Goal: Communication & Community: Participate in discussion

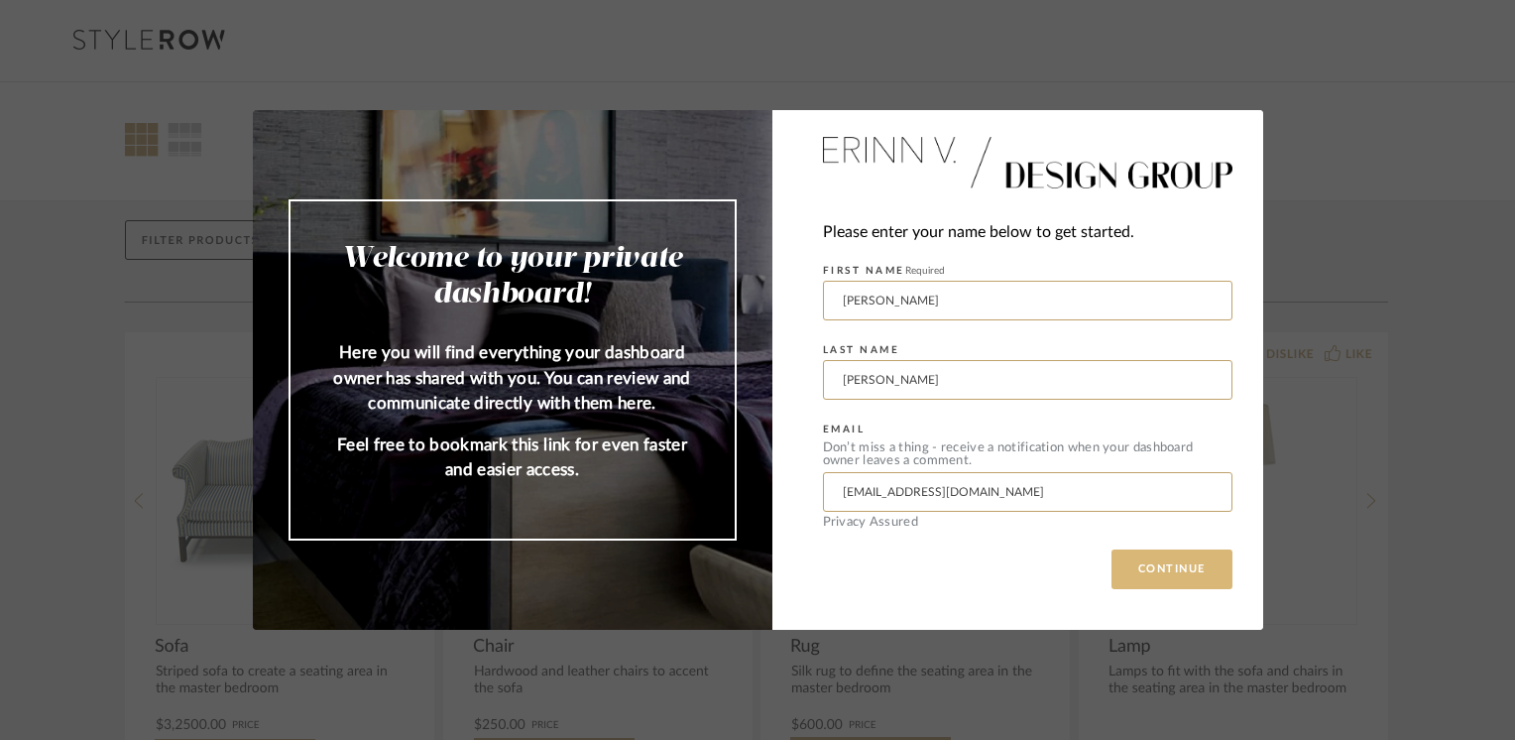
click at [1131, 580] on button "CONTINUE" at bounding box center [1172, 569] width 121 height 40
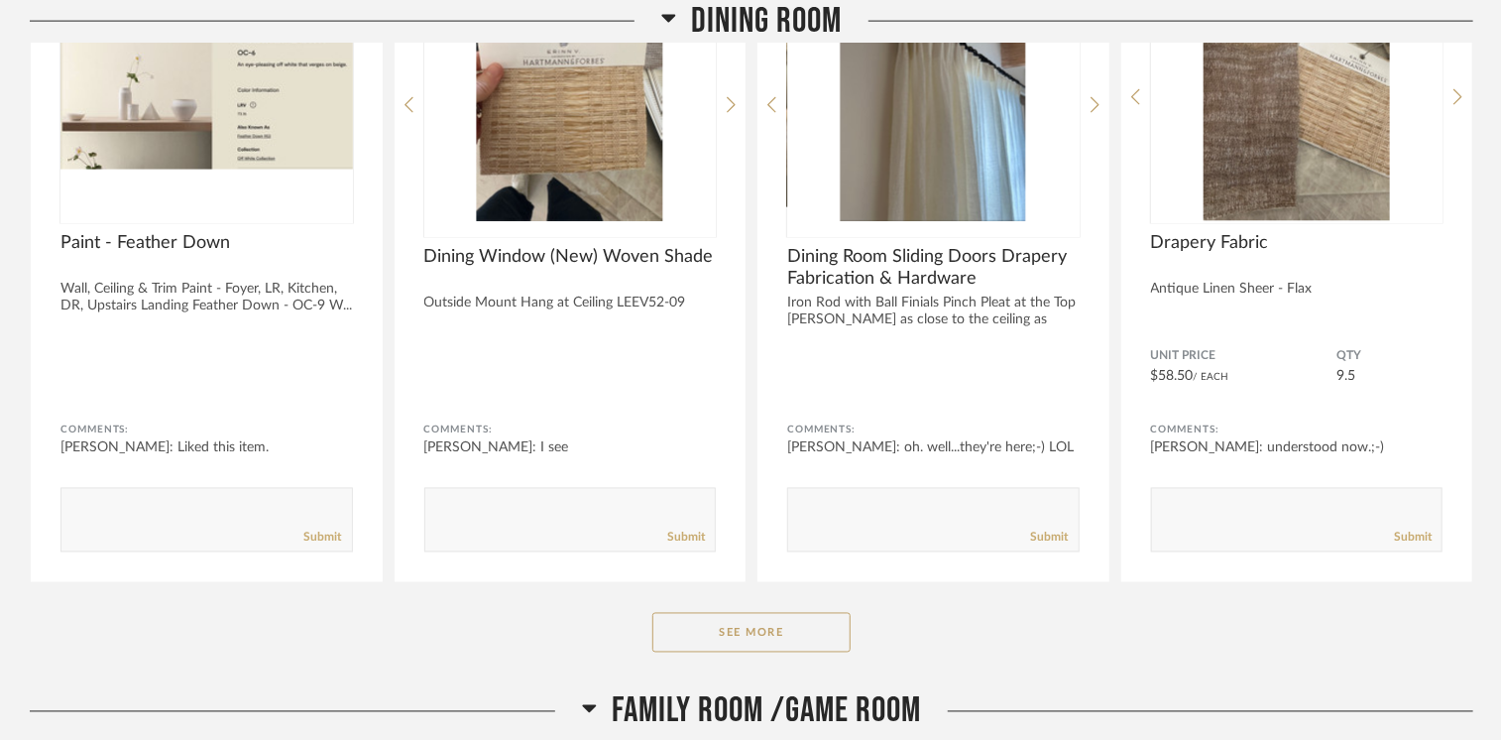
scroll to position [5369, 0]
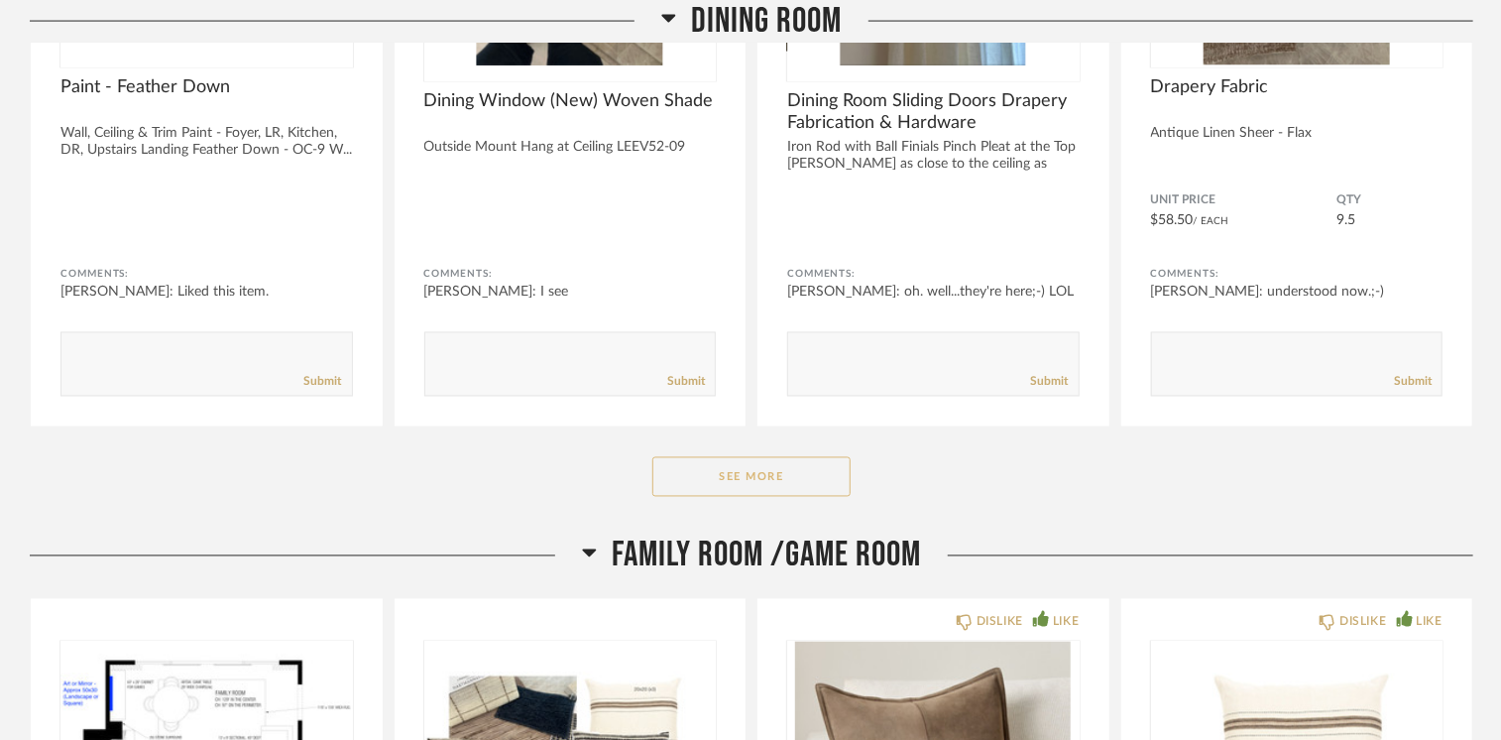
click at [716, 484] on button "See More" at bounding box center [752, 477] width 198 height 40
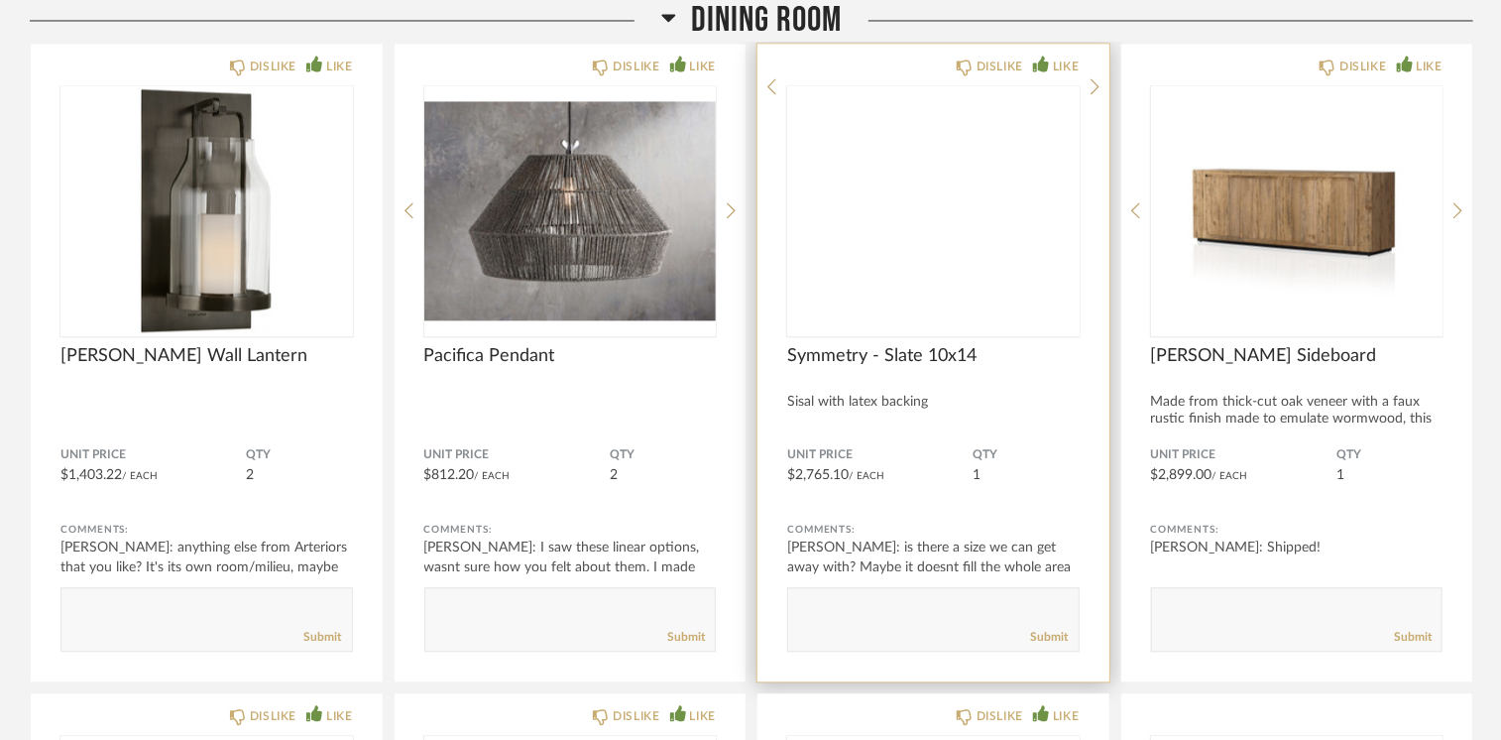
scroll to position [5766, 0]
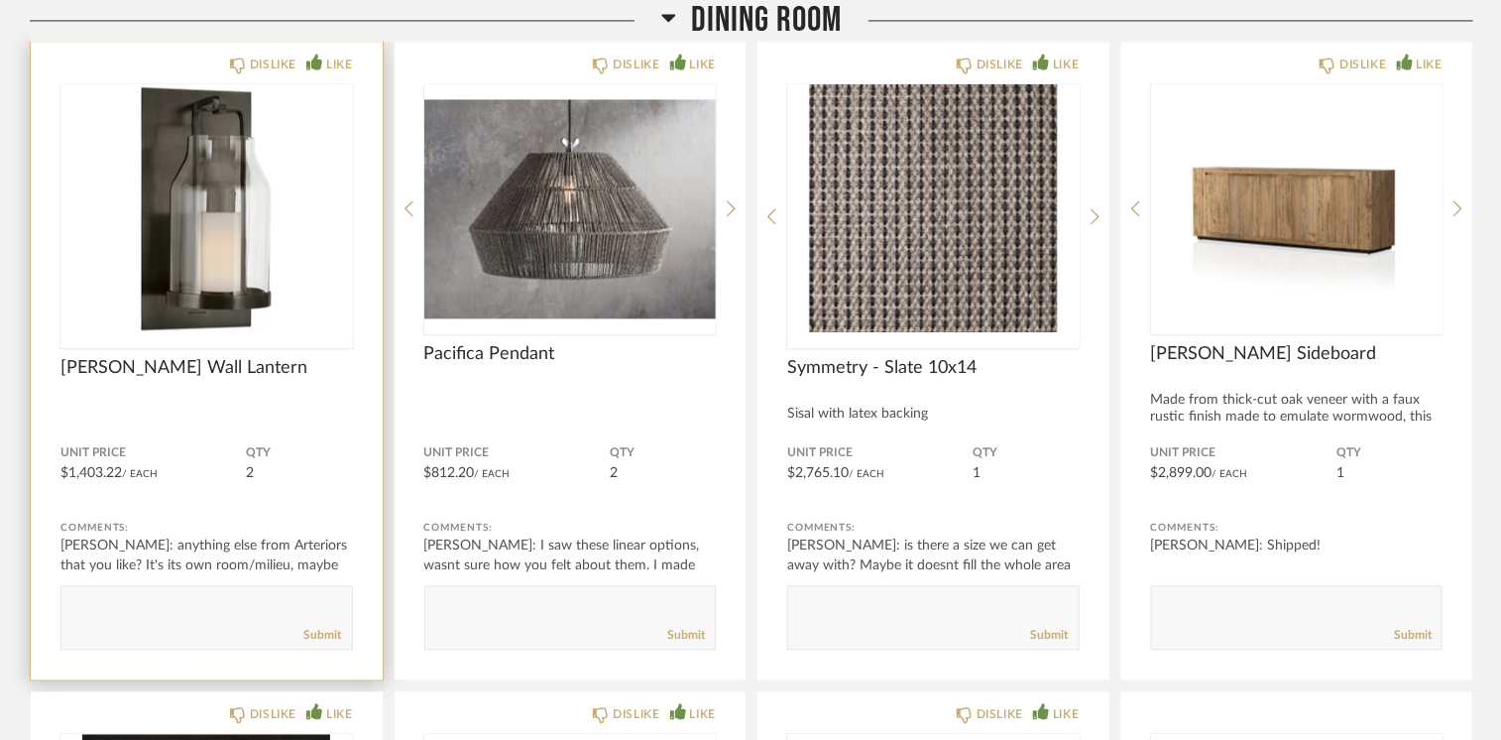
click at [0, 0] on img at bounding box center [0, 0] width 0 height 0
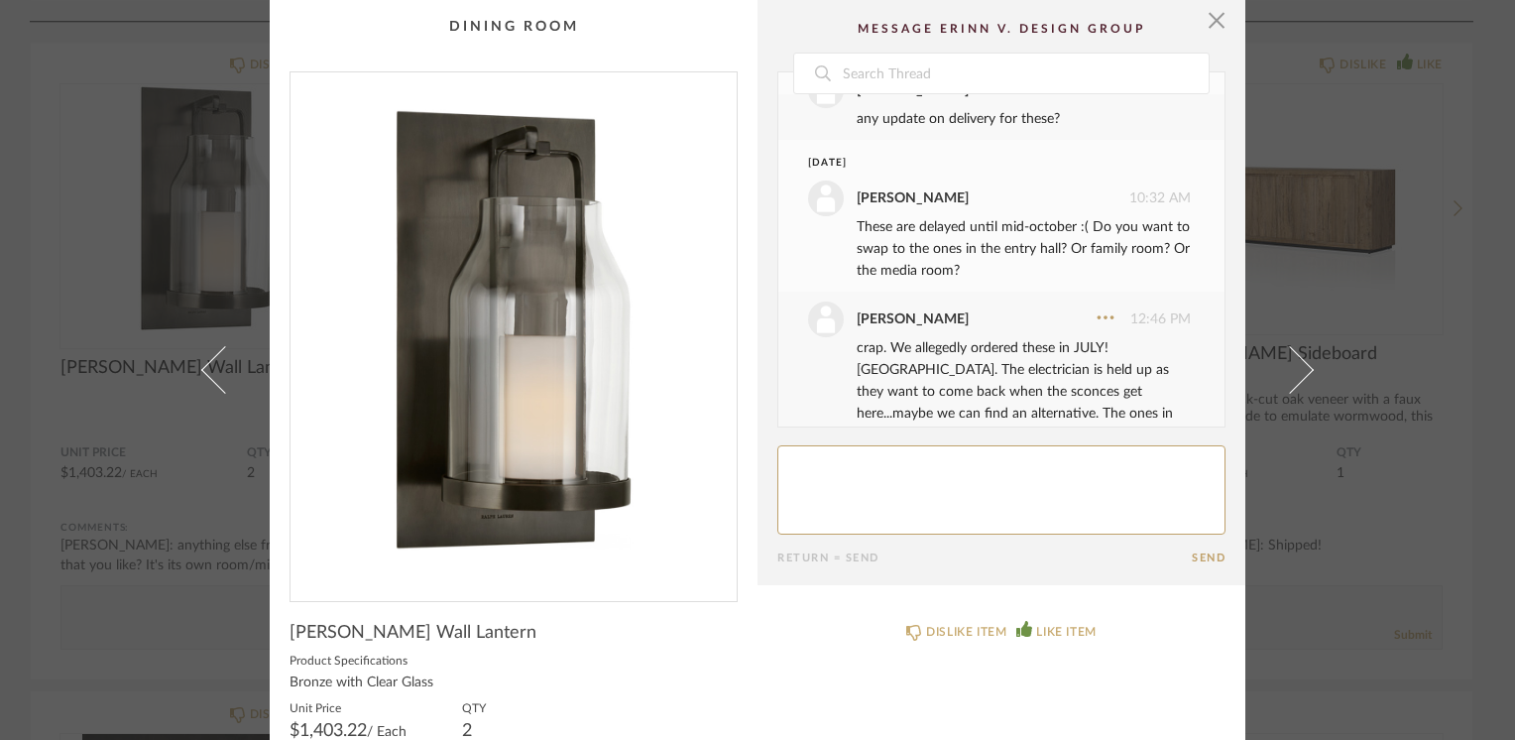
scroll to position [551, 0]
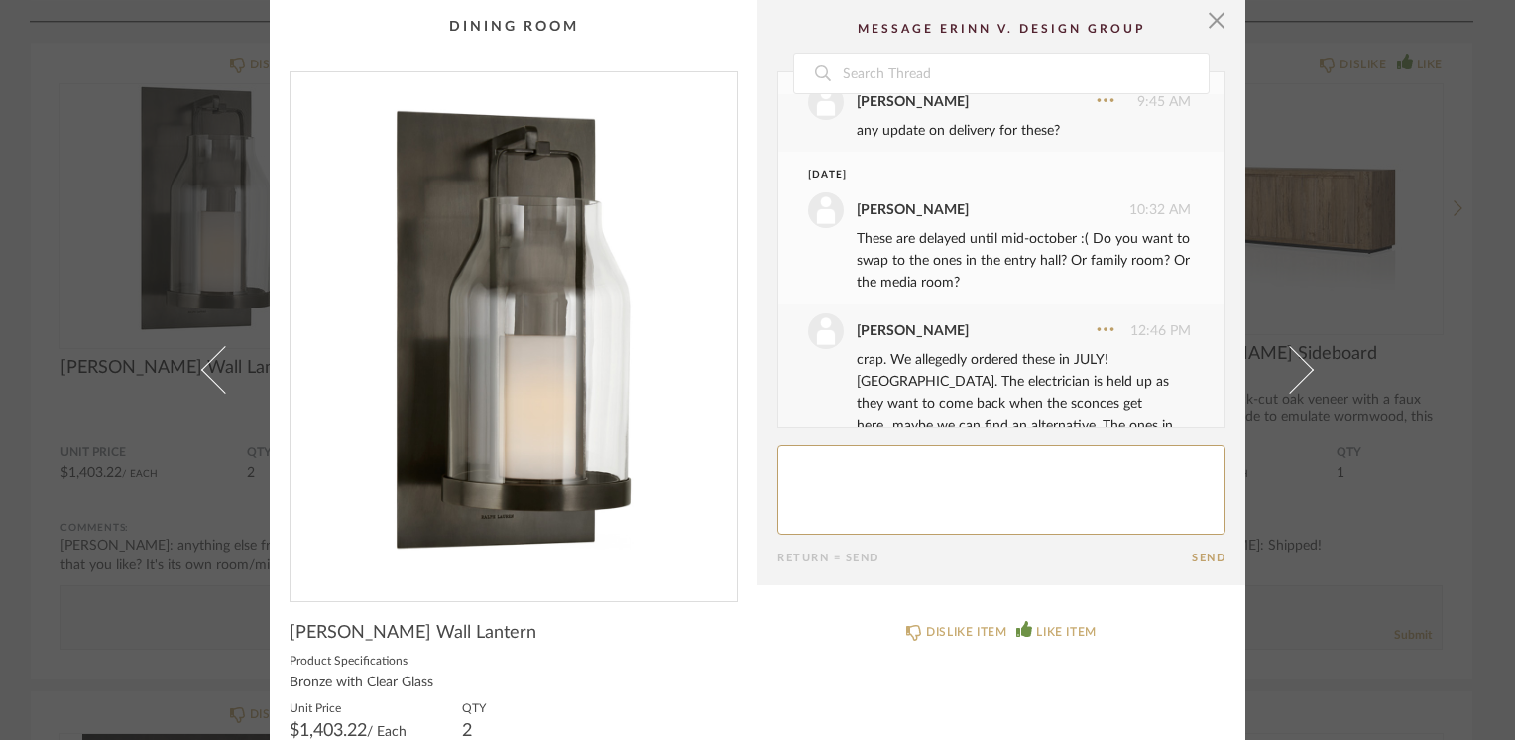
click at [898, 460] on textarea at bounding box center [1001, 489] width 448 height 89
type textarea "are we still on track for mid October for these or do you want to choose from t…"
click at [1192, 554] on button "Send" at bounding box center [1209, 557] width 34 height 13
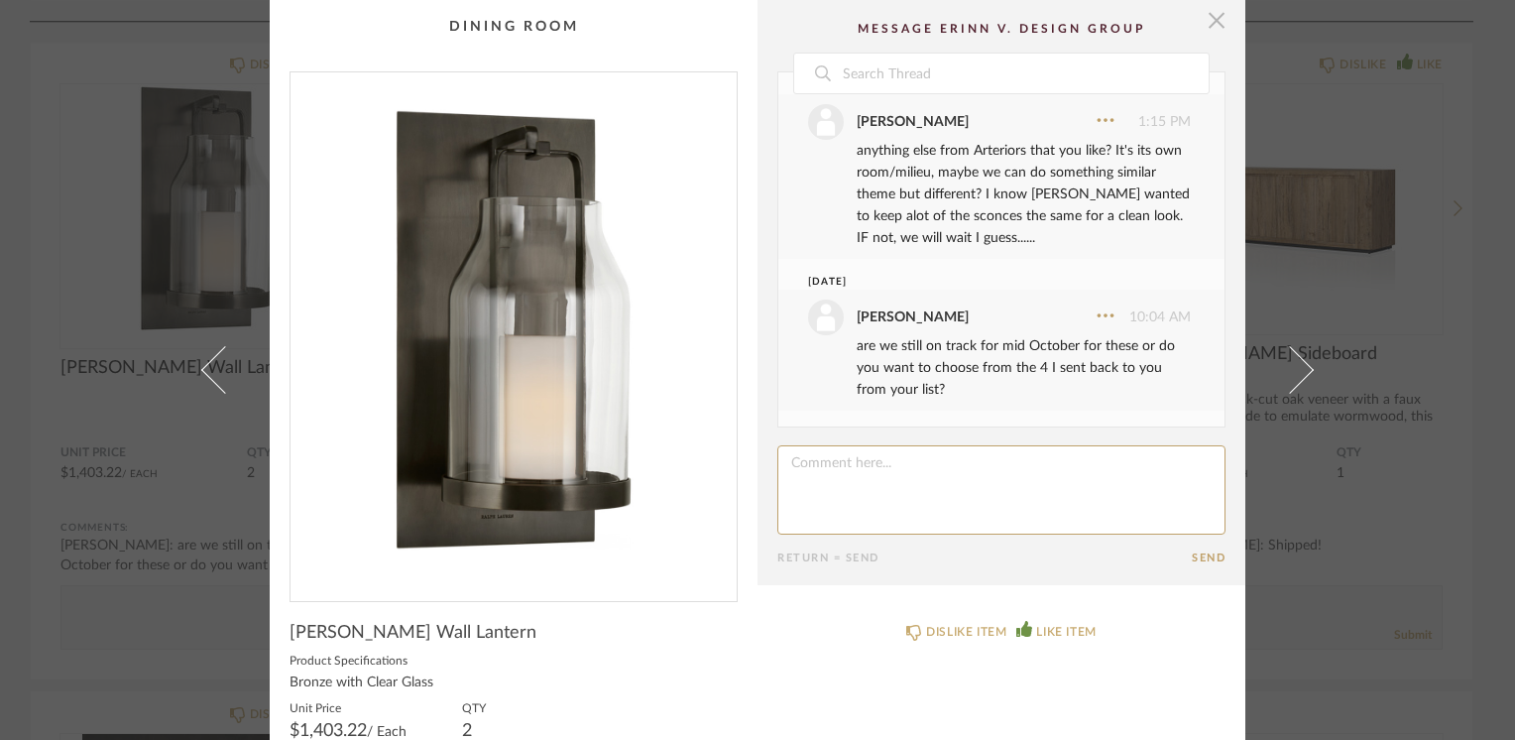
click at [1197, 10] on span "button" at bounding box center [1217, 20] width 40 height 40
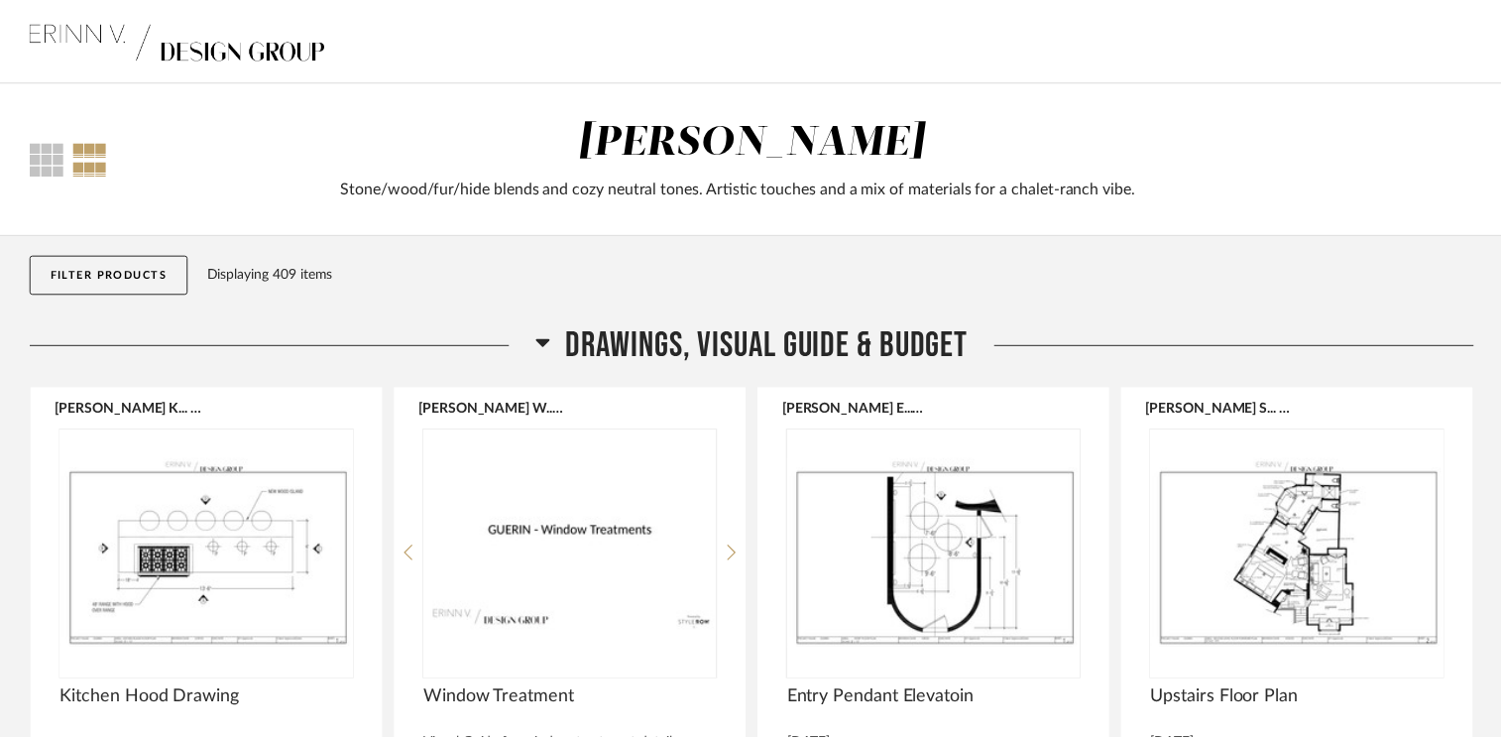
scroll to position [5766, 0]
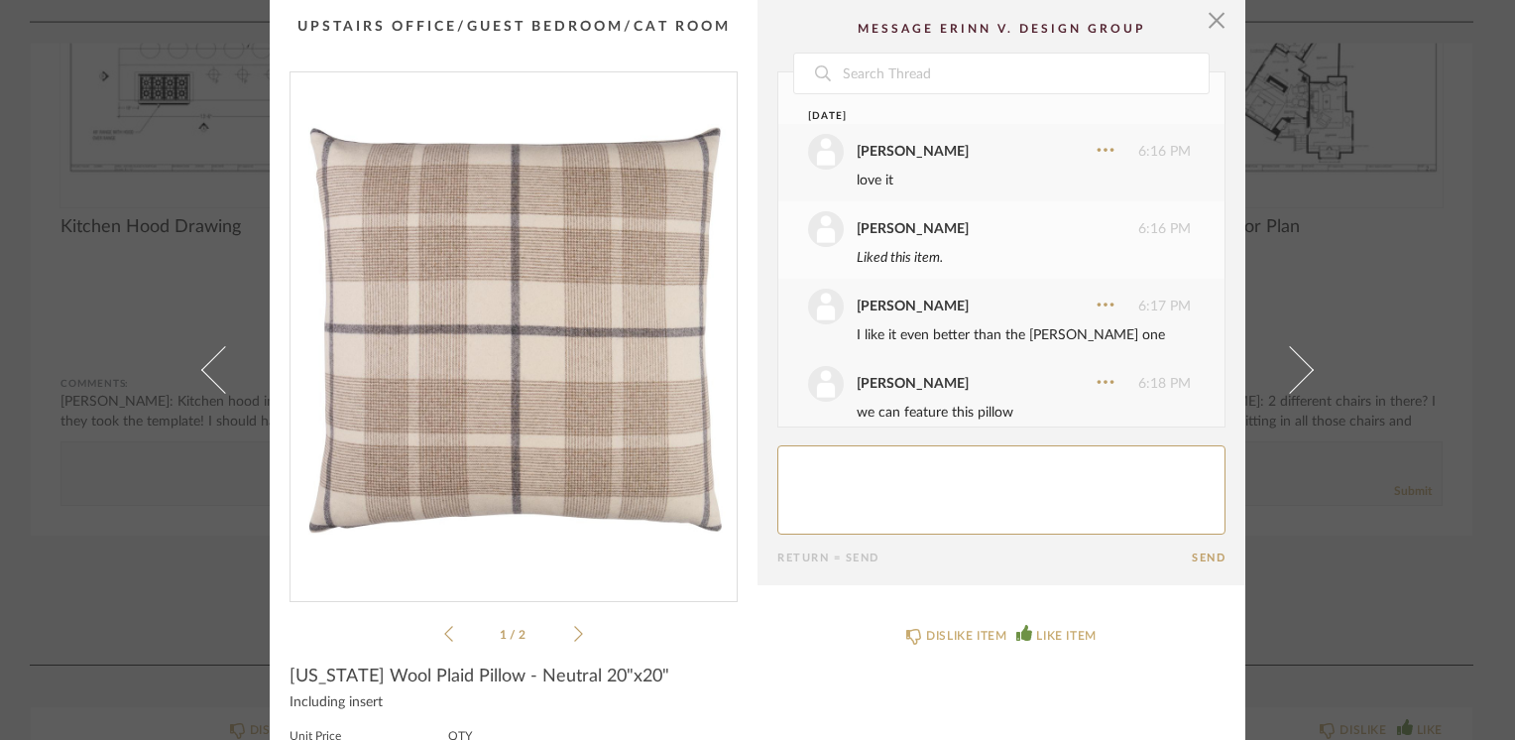
scroll to position [1284, 0]
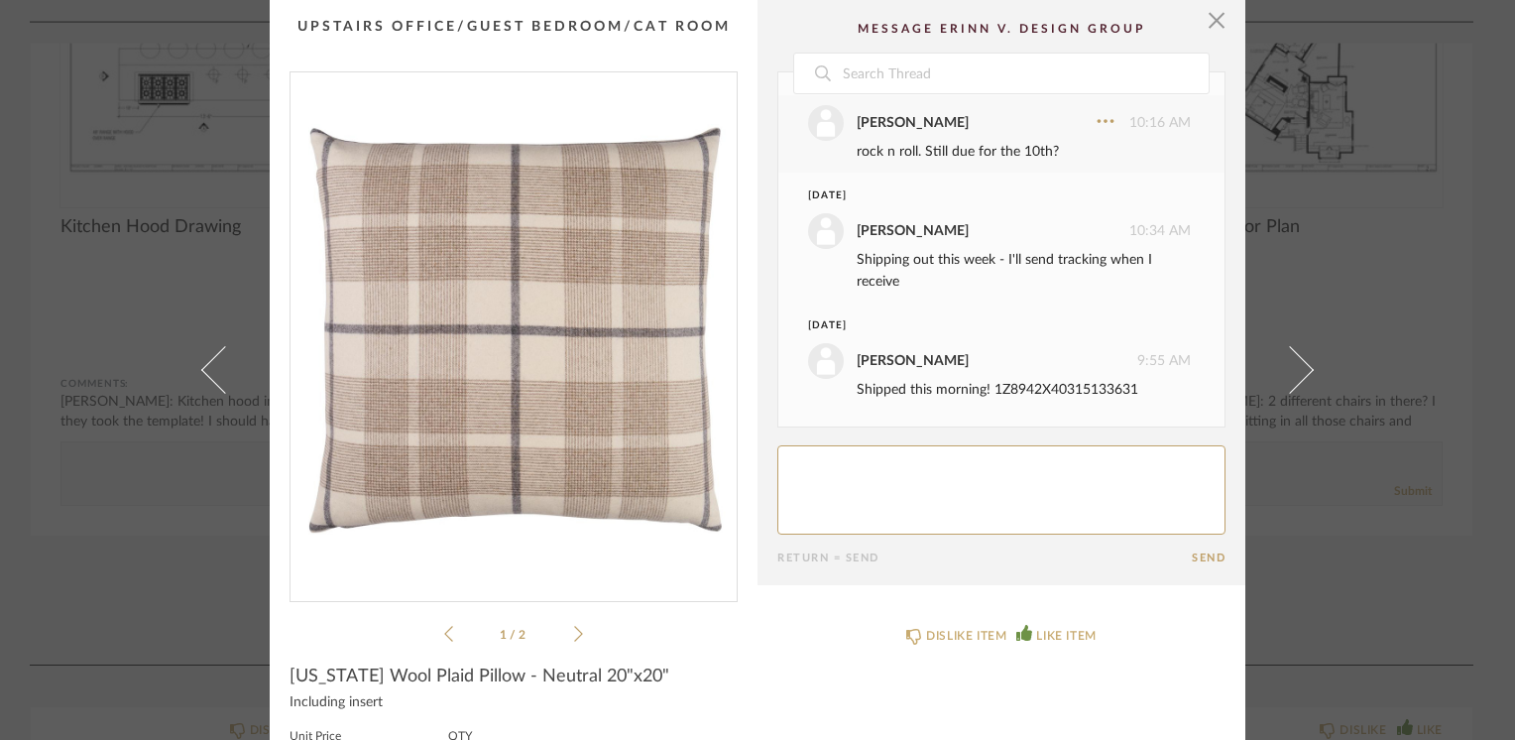
click at [819, 464] on textarea at bounding box center [1001, 489] width 448 height 89
type textarea "awesome!!!!!!!!!!!!!!!!"
click at [1210, 560] on button "Send" at bounding box center [1209, 557] width 34 height 13
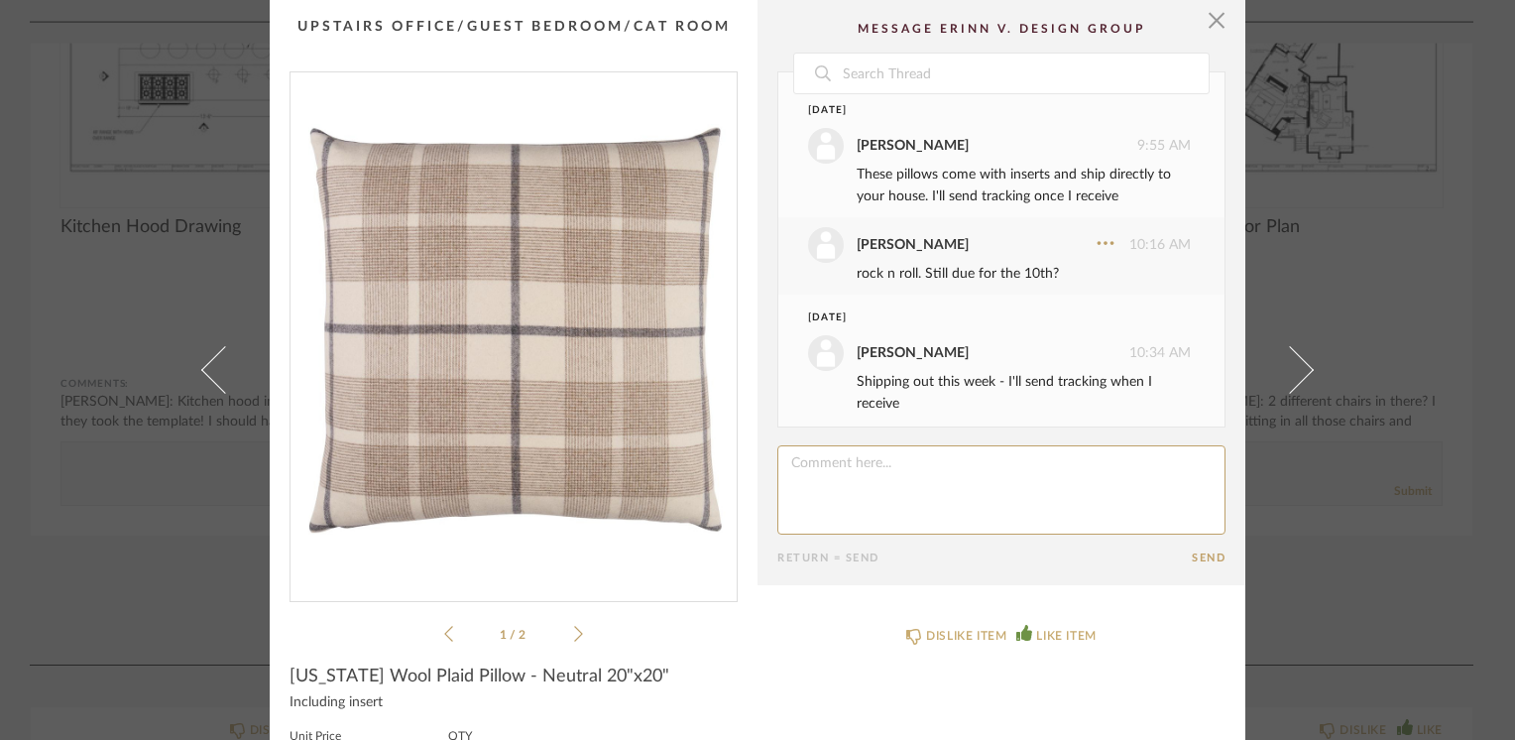
scroll to position [1261, 0]
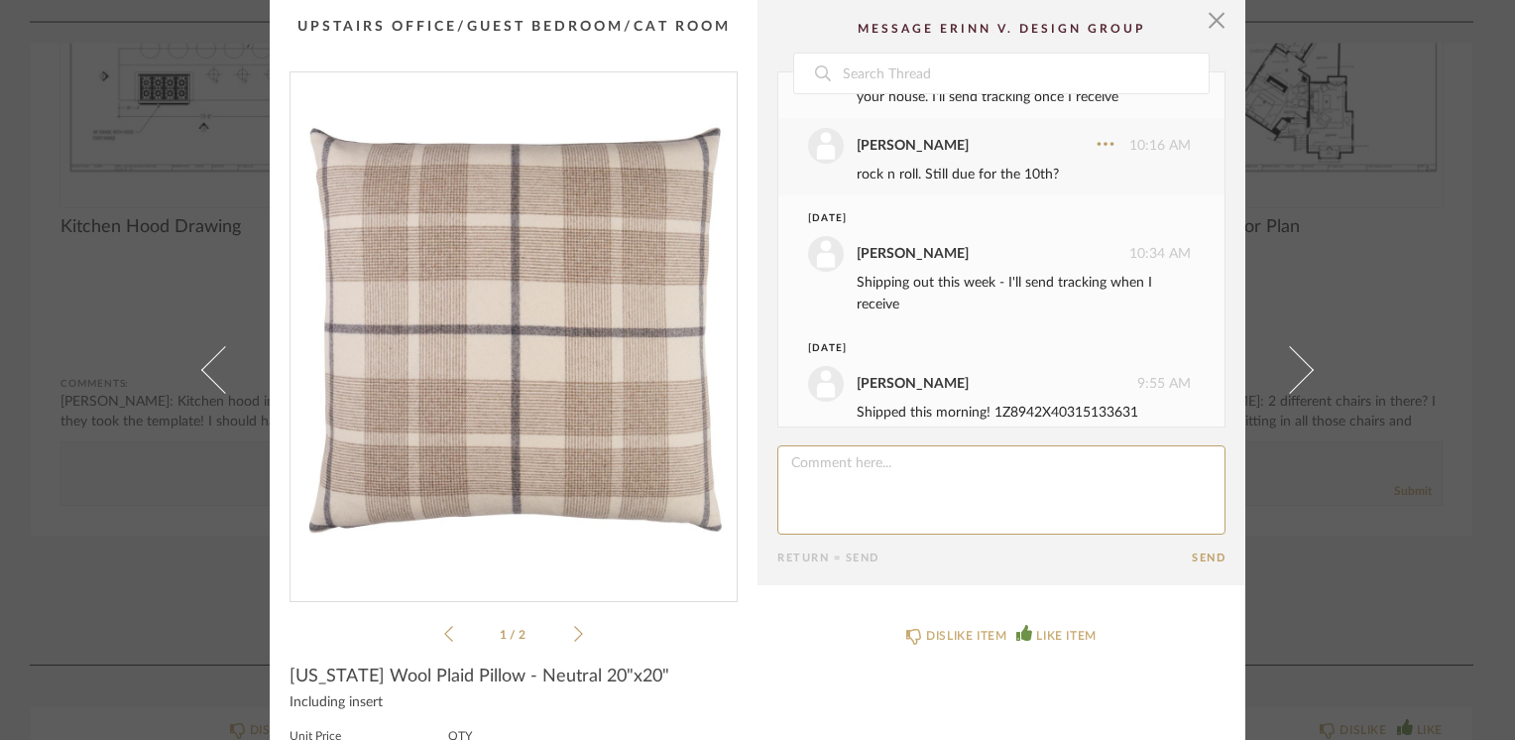
click at [858, 478] on textarea at bounding box center [1001, 489] width 448 height 89
click at [1203, 17] on span "button" at bounding box center [1217, 20] width 40 height 40
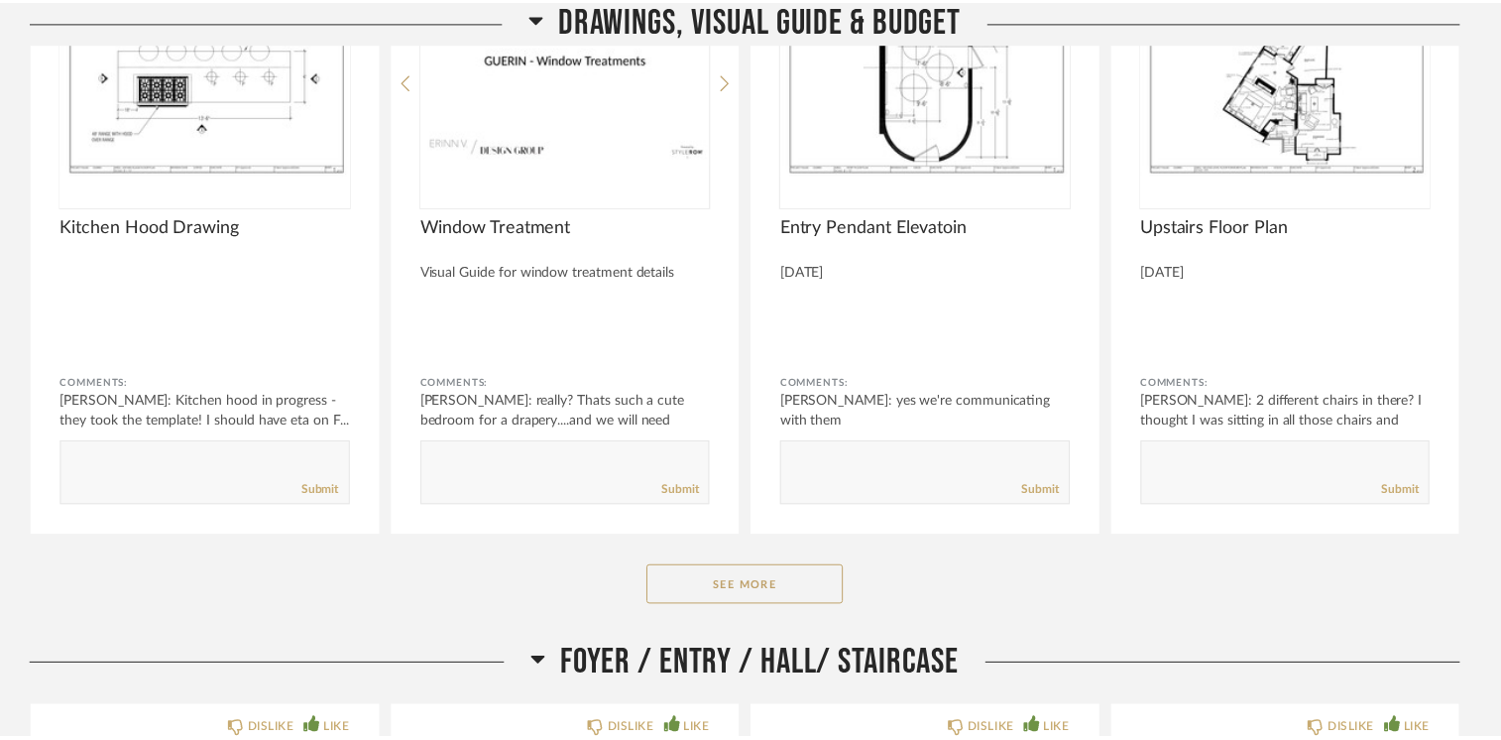
scroll to position [473, 0]
